Goal: Task Accomplishment & Management: Use online tool/utility

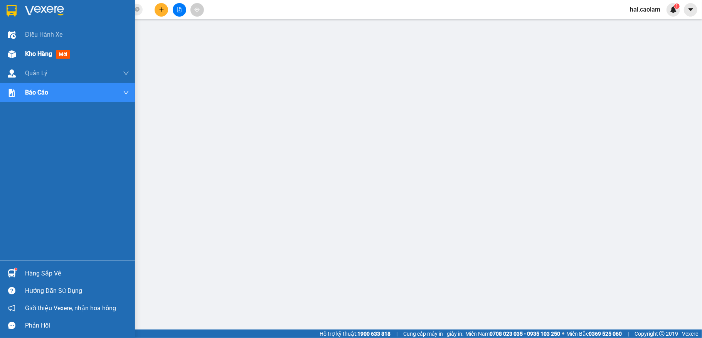
click at [51, 55] on span "Kho hàng" at bounding box center [38, 53] width 27 height 7
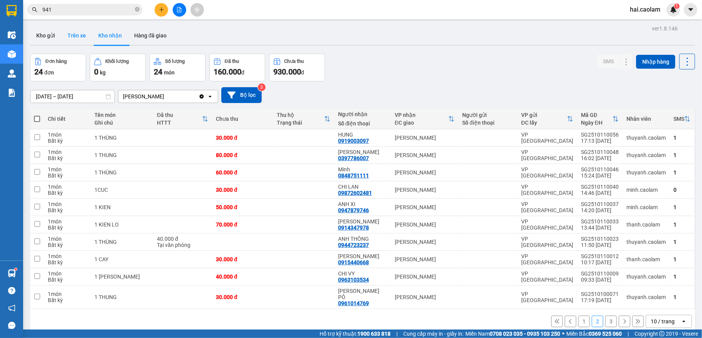
click at [73, 36] on button "Trên xe" at bounding box center [76, 35] width 31 height 18
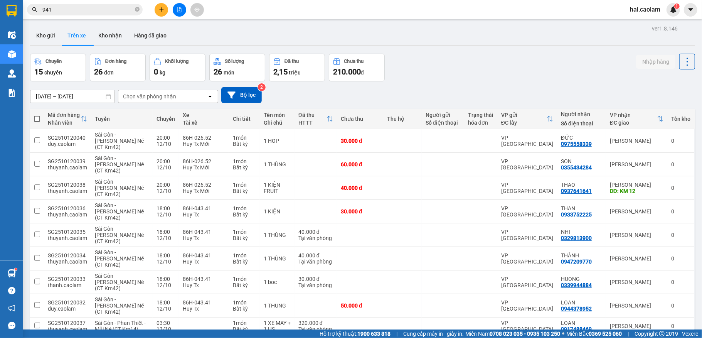
drag, startPoint x: 50, startPoint y: 31, endPoint x: 24, endPoint y: 48, distance: 30.9
click at [50, 31] on button "Kho gửi" at bounding box center [45, 35] width 31 height 18
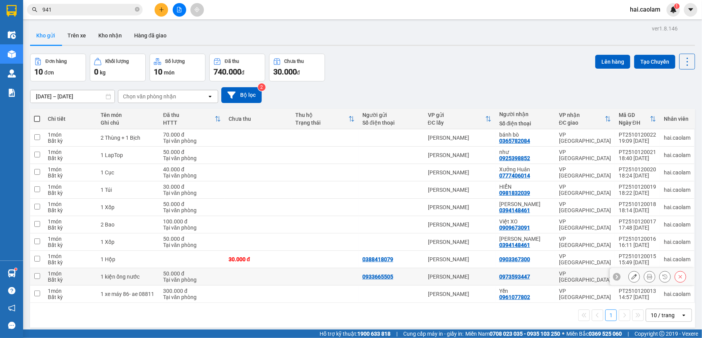
scroll to position [35, 0]
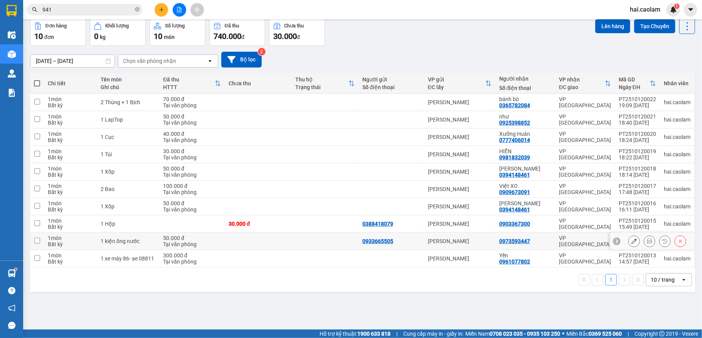
click at [35, 242] on input "checkbox" at bounding box center [37, 240] width 6 height 6
checkbox input "true"
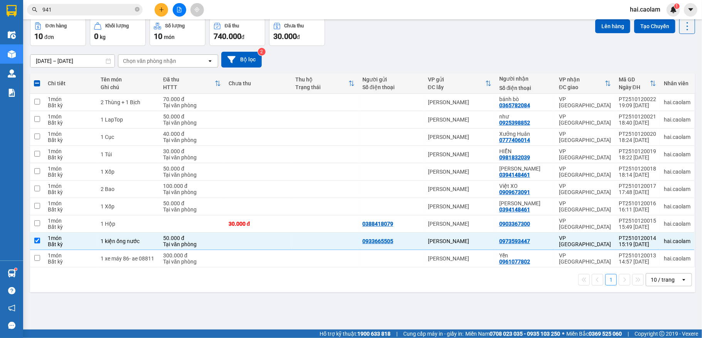
click at [89, 7] on input "941" at bounding box center [87, 9] width 91 height 8
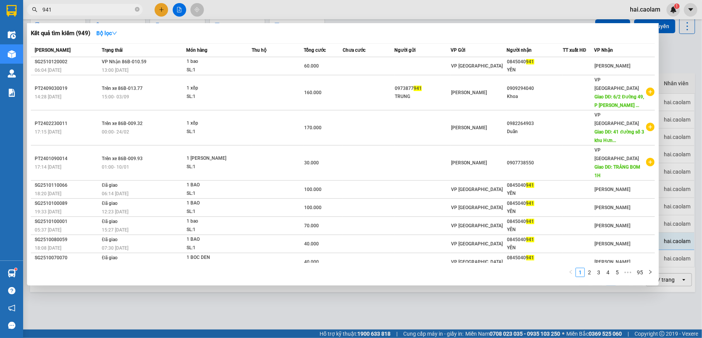
click at [89, 7] on input "941" at bounding box center [87, 9] width 91 height 8
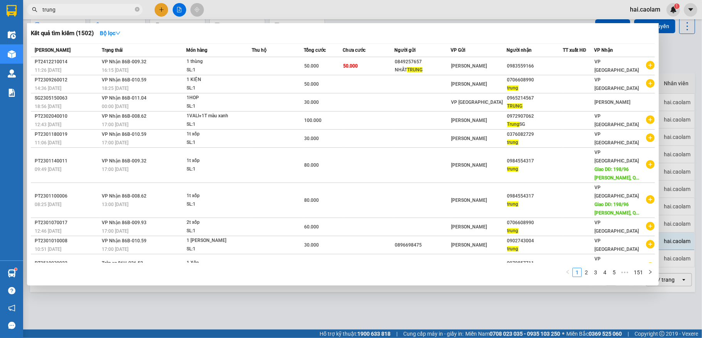
click at [121, 8] on input "trung" at bounding box center [87, 9] width 91 height 8
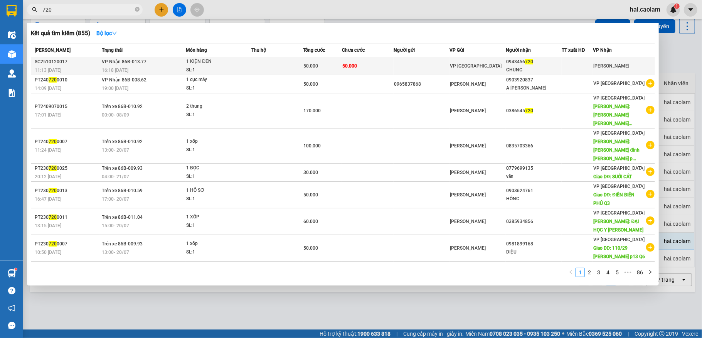
type input "720"
click at [393, 62] on td "50.000" at bounding box center [368, 66] width 52 height 18
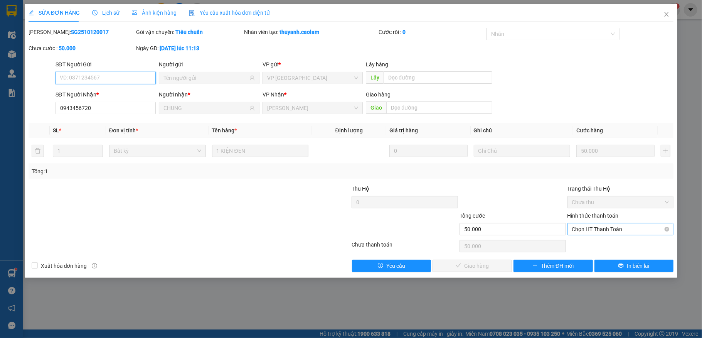
type input "0943456720"
type input "CHUNG"
type input "50.000"
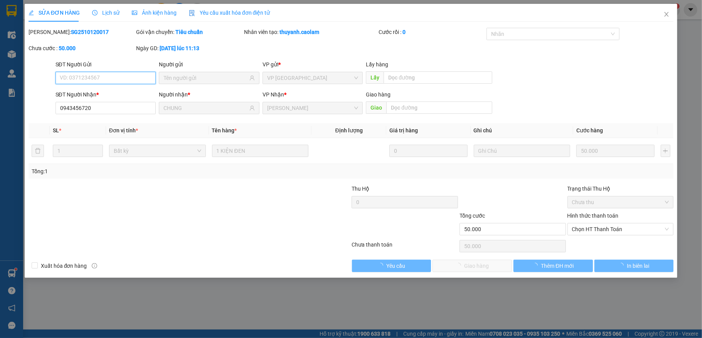
click at [615, 227] on span "Chọn HT Thanh Toán" at bounding box center [620, 229] width 97 height 12
click at [614, 244] on div "Tại văn phòng" at bounding box center [620, 245] width 97 height 8
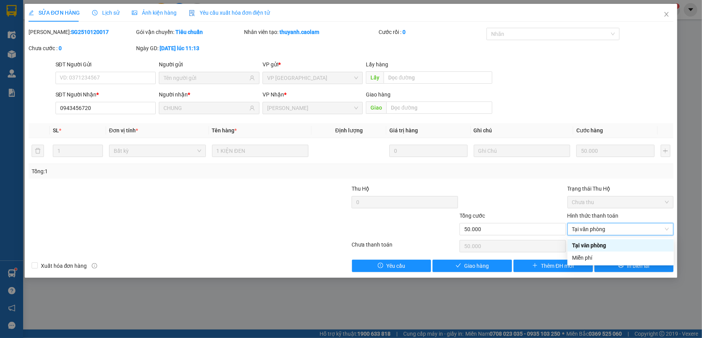
type input "0"
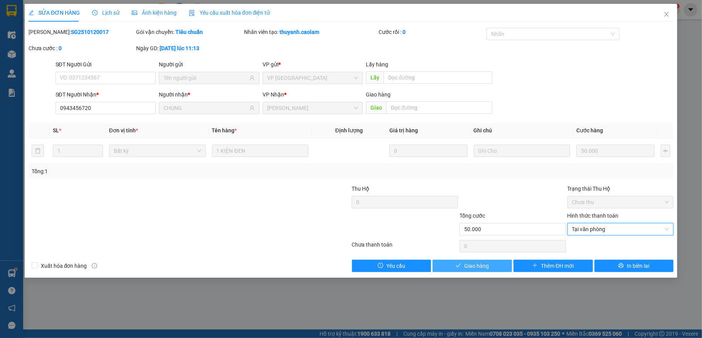
click at [491, 270] on button "Giao hàng" at bounding box center [471, 265] width 79 height 12
